Goal: Use online tool/utility: Utilize a website feature to perform a specific function

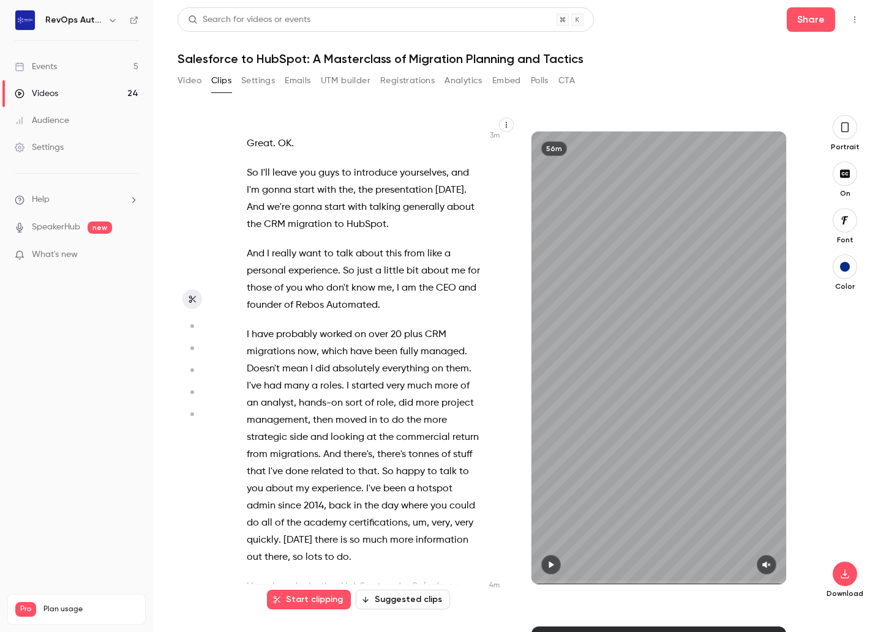
scroll to position [830, 0]
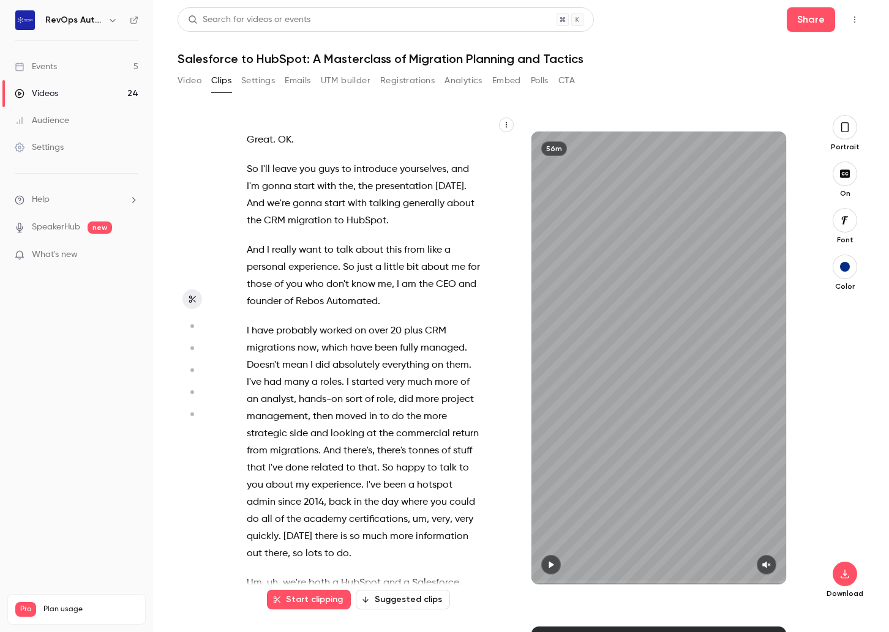
click at [846, 134] on button "button" at bounding box center [845, 127] width 24 height 24
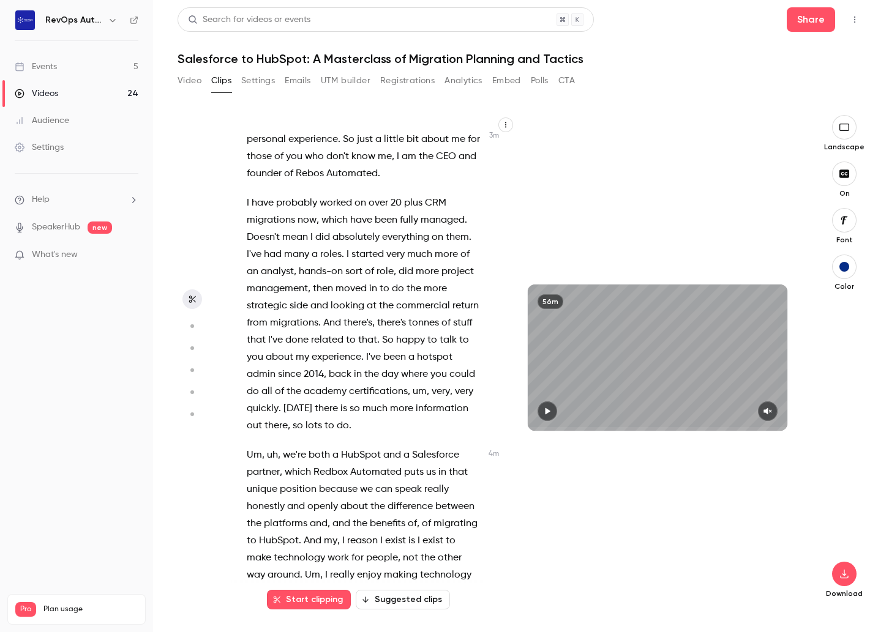
scroll to position [959, 0]
click at [304, 597] on button "Start clipping" at bounding box center [309, 600] width 84 height 20
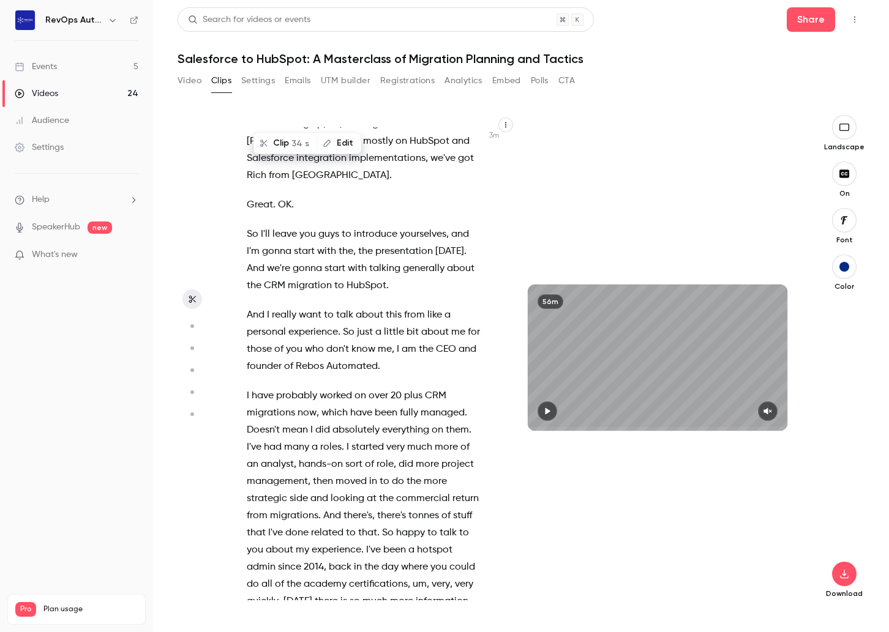
scroll to position [844, 0]
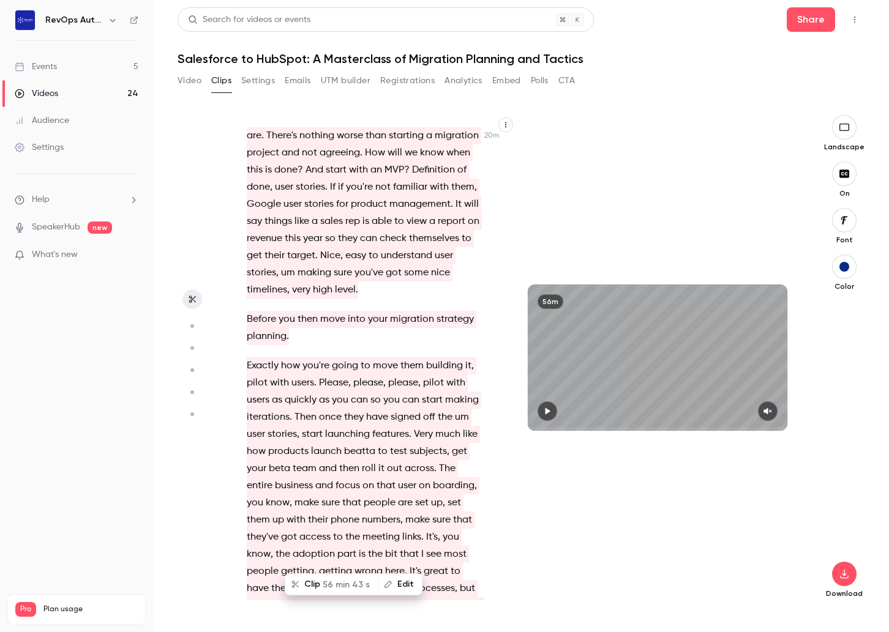
click at [343, 271] on div "Welcome , welcome everybody to Salesforce to Hotspot , a masterclass of migrati…" at bounding box center [370, 363] width 278 height 473
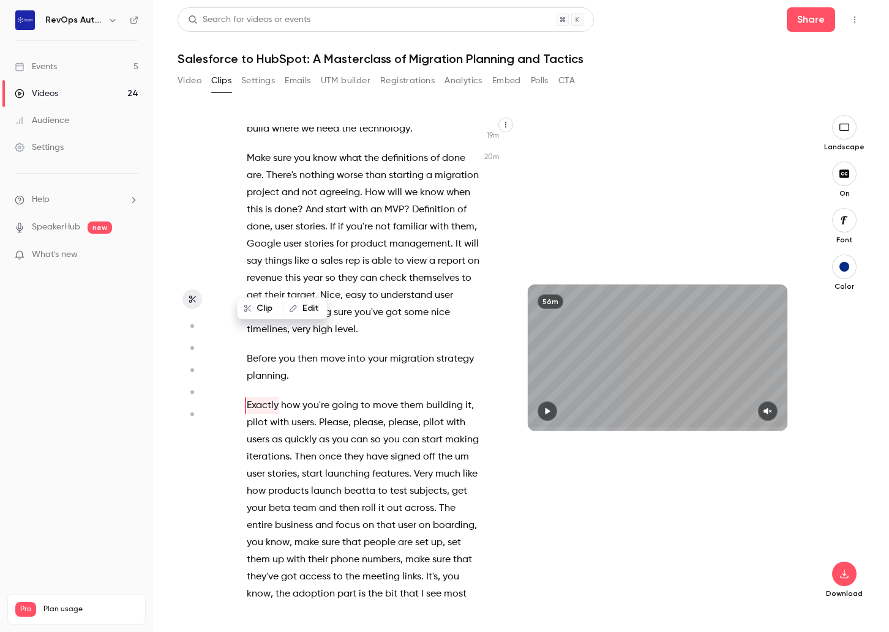
click at [323, 260] on div "Welcome , welcome everybody to Salesforce to Hotspot , a masterclass of migrati…" at bounding box center [370, 363] width 278 height 473
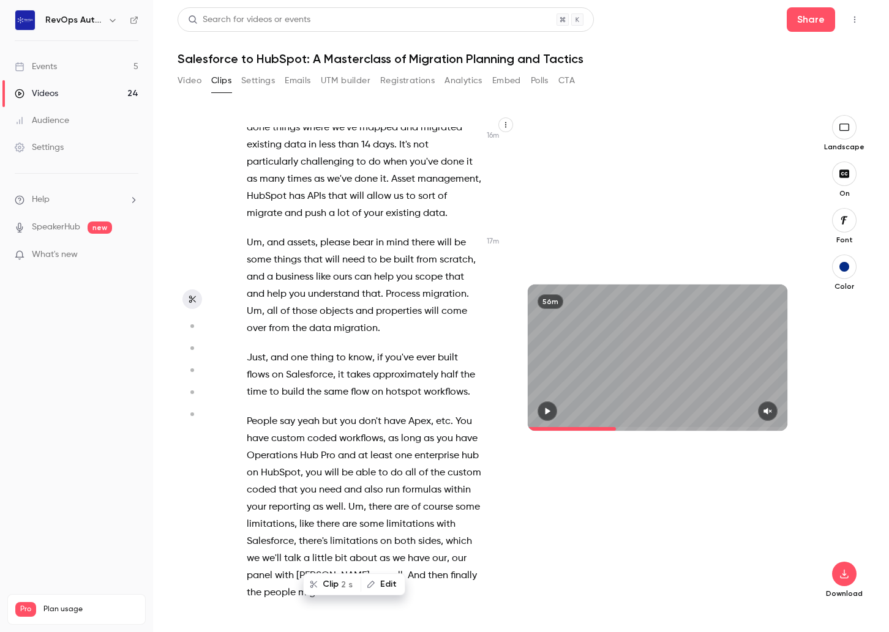
scroll to position [6143, 0]
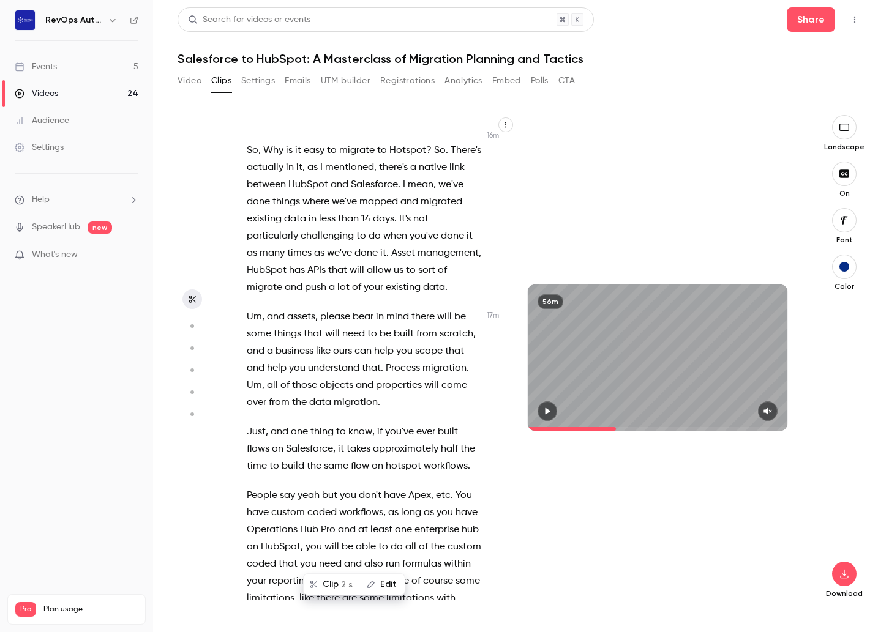
click at [193, 297] on icon "button" at bounding box center [192, 299] width 10 height 9
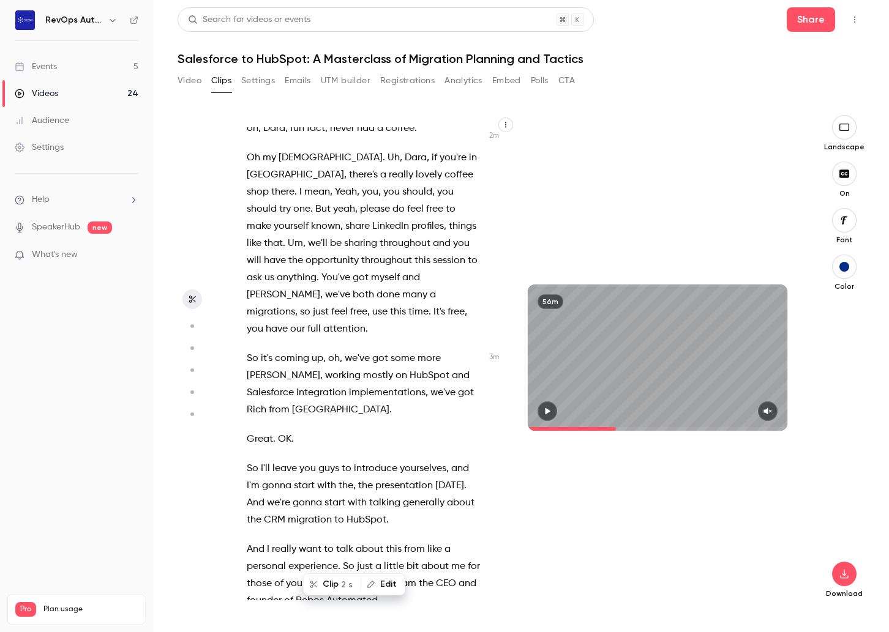
scroll to position [548, 0]
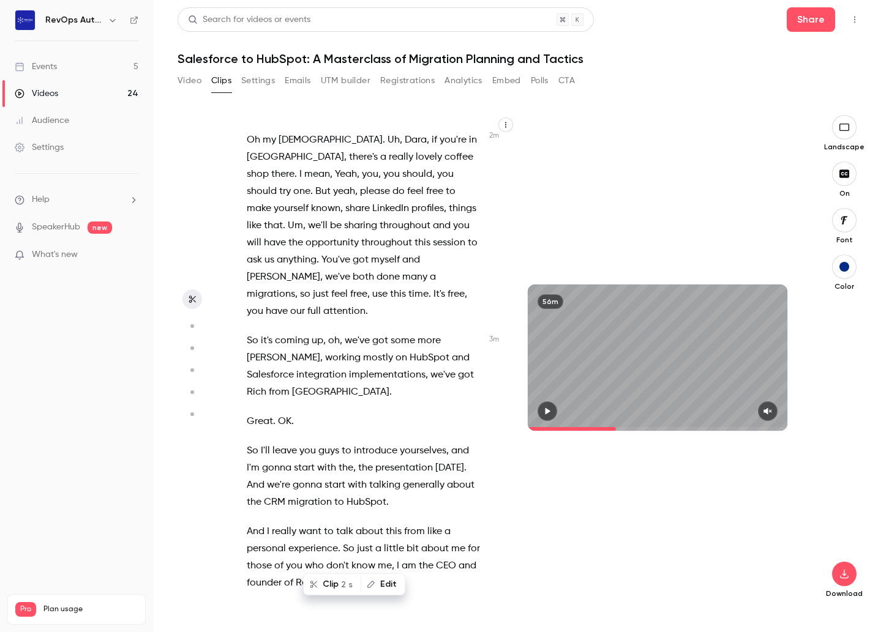
type input "******"
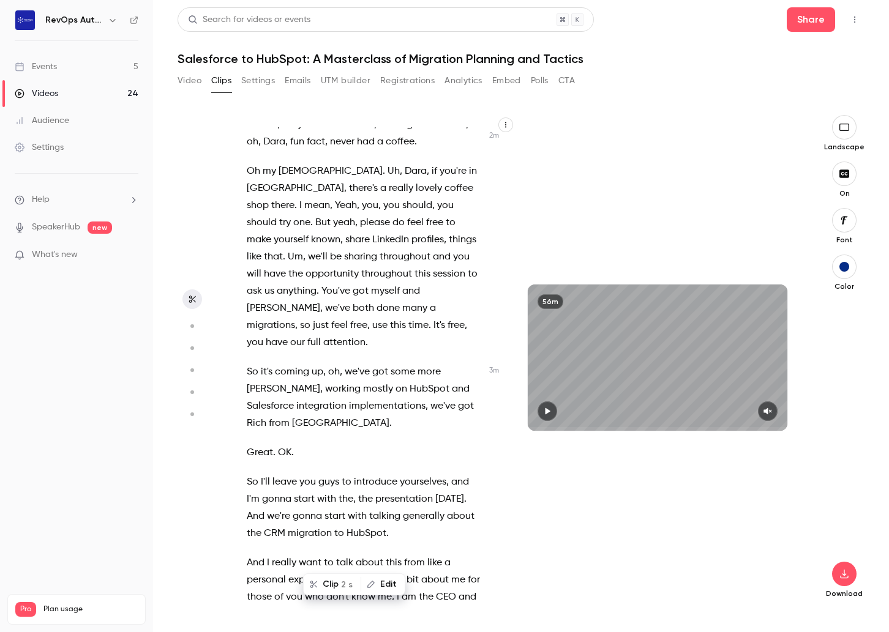
drag, startPoint x: 615, startPoint y: 430, endPoint x: 520, endPoint y: 429, distance: 95.5
click at [520, 429] on div "56m" at bounding box center [658, 358] width 284 height 146
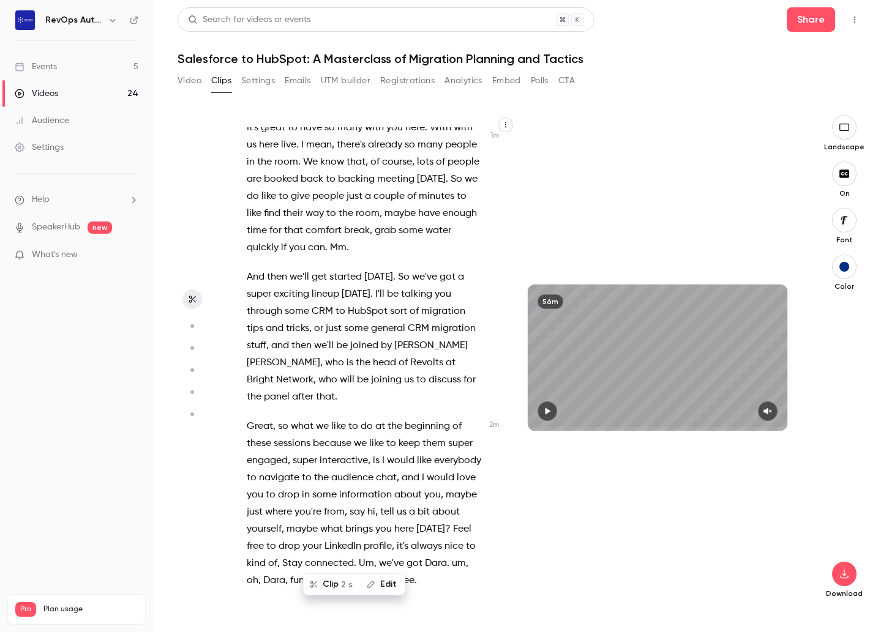
scroll to position [0, 0]
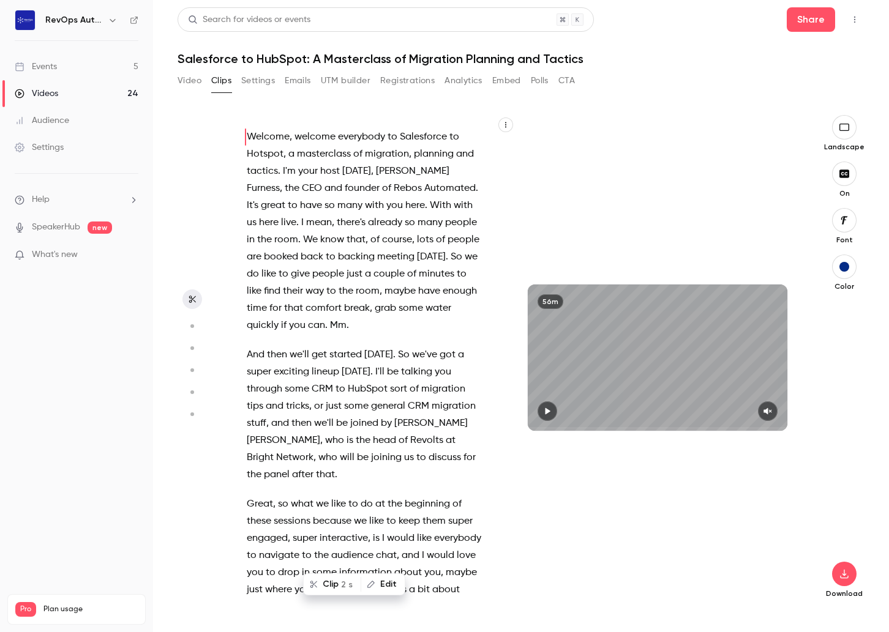
click at [190, 83] on button "Video" at bounding box center [190, 81] width 24 height 20
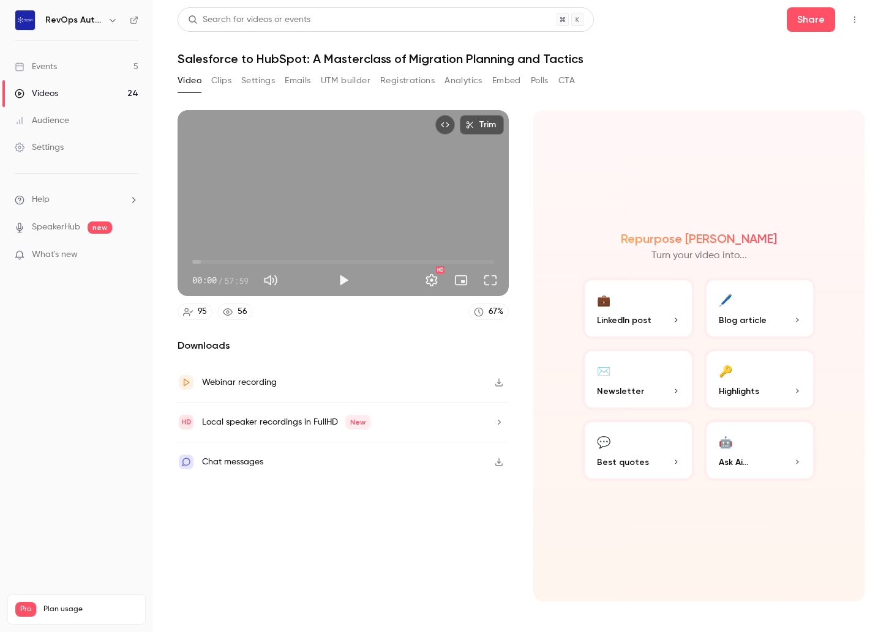
click at [640, 436] on button "💬 Best quotes" at bounding box center [638, 450] width 112 height 61
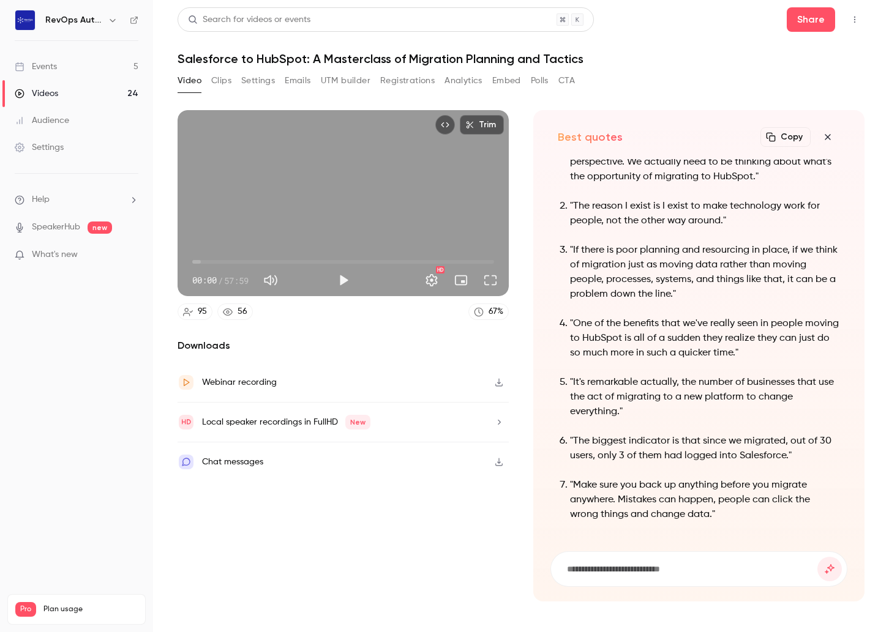
scroll to position [-51, 0]
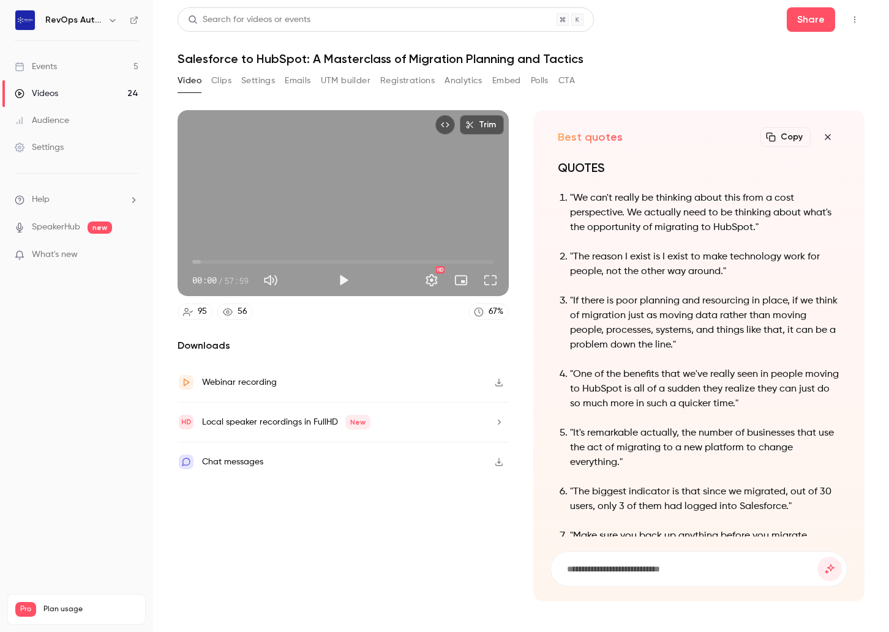
click at [637, 214] on p ""We can't really be thinking about this from a cost perspective. We actually ne…" at bounding box center [705, 213] width 270 height 44
click at [223, 83] on button "Clips" at bounding box center [221, 81] width 20 height 20
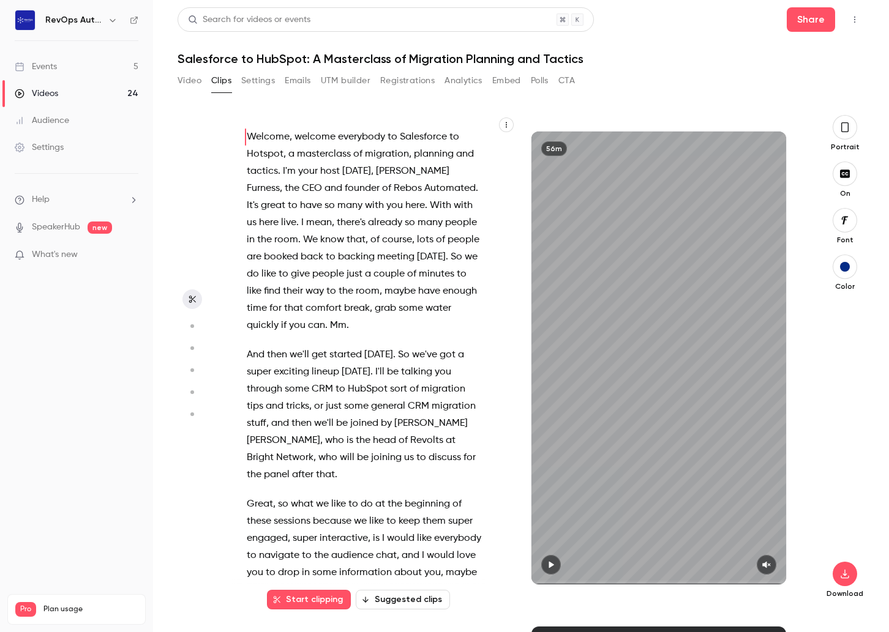
click at [847, 129] on icon "button" at bounding box center [845, 127] width 10 height 13
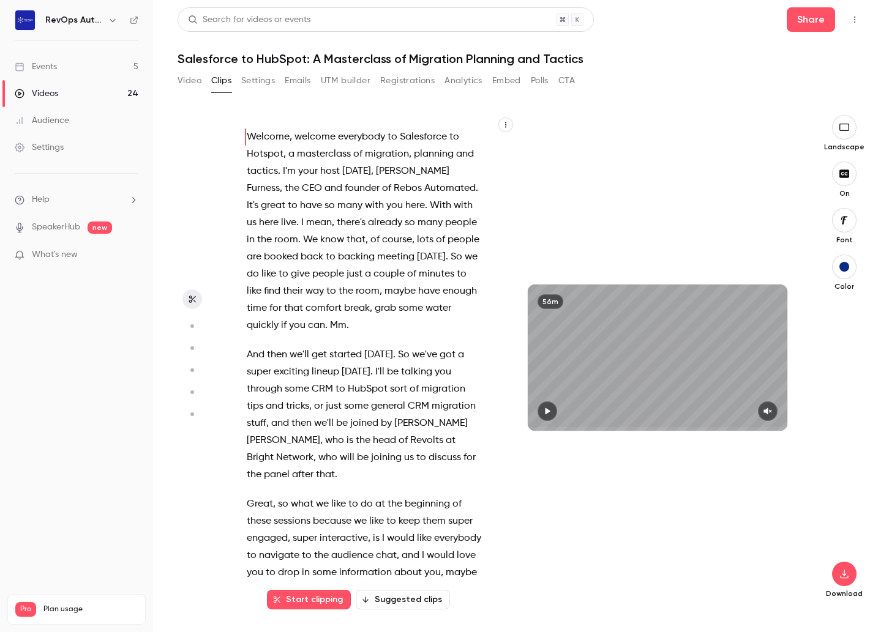
click at [419, 602] on button "Suggested clips" at bounding box center [403, 600] width 94 height 20
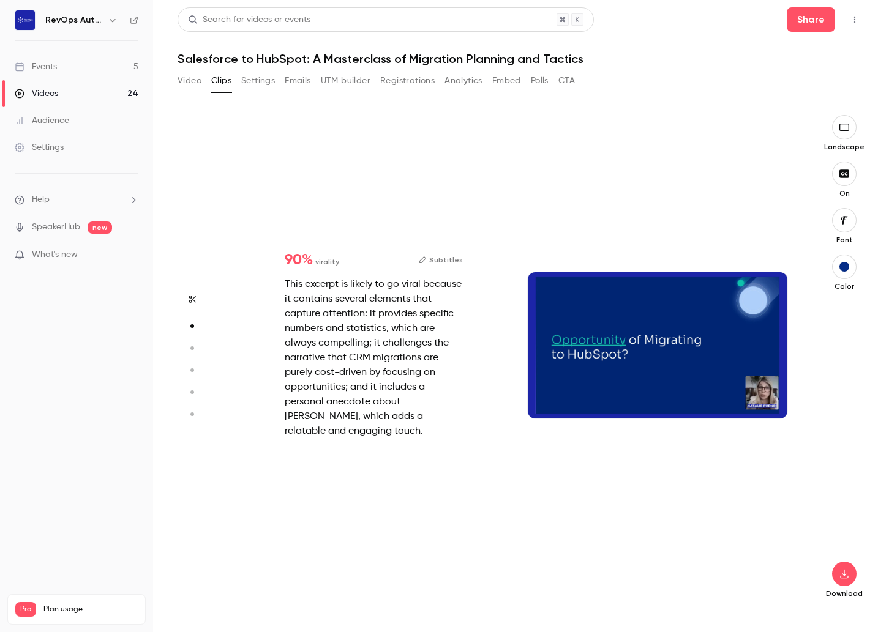
scroll to position [495, 0]
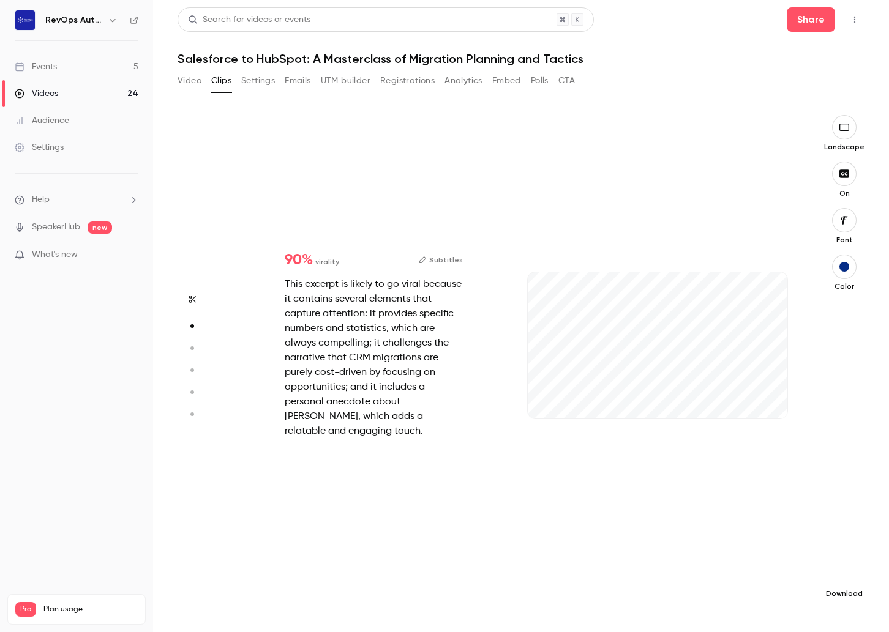
click at [844, 584] on button "button" at bounding box center [844, 574] width 24 height 24
click at [733, 560] on span "High quality requires longer processing" at bounding box center [753, 563] width 140 height 12
type input "****"
